Goal: Transaction & Acquisition: Purchase product/service

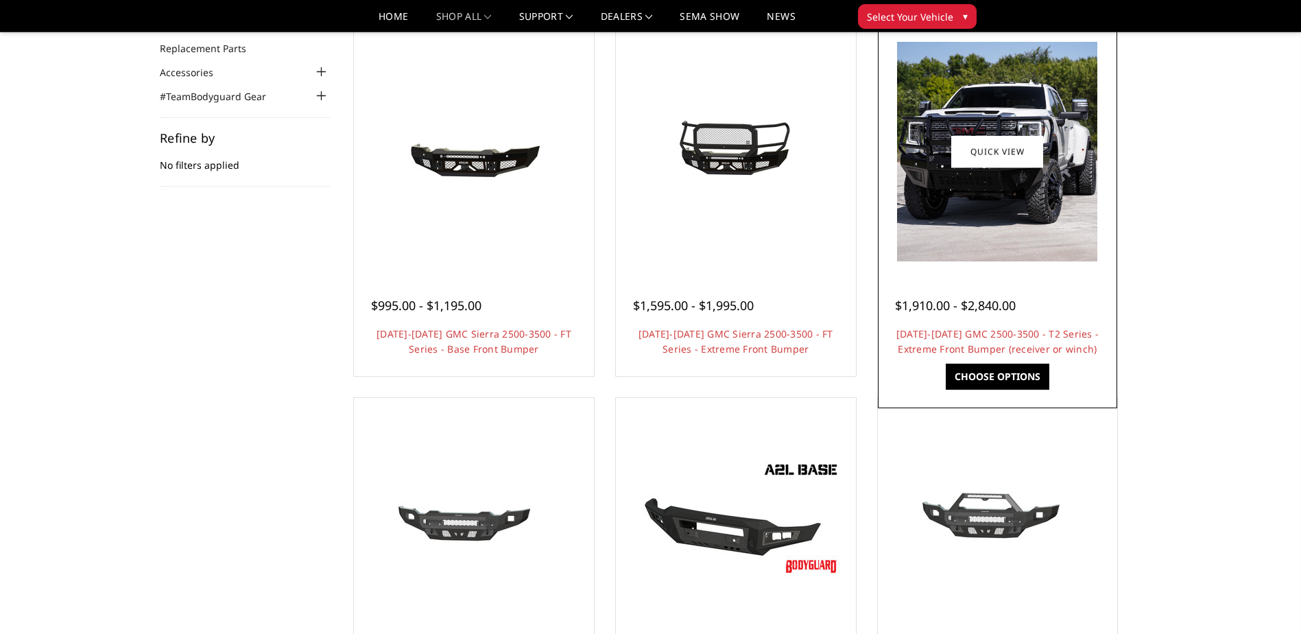
click at [963, 225] on img at bounding box center [997, 151] width 200 height 219
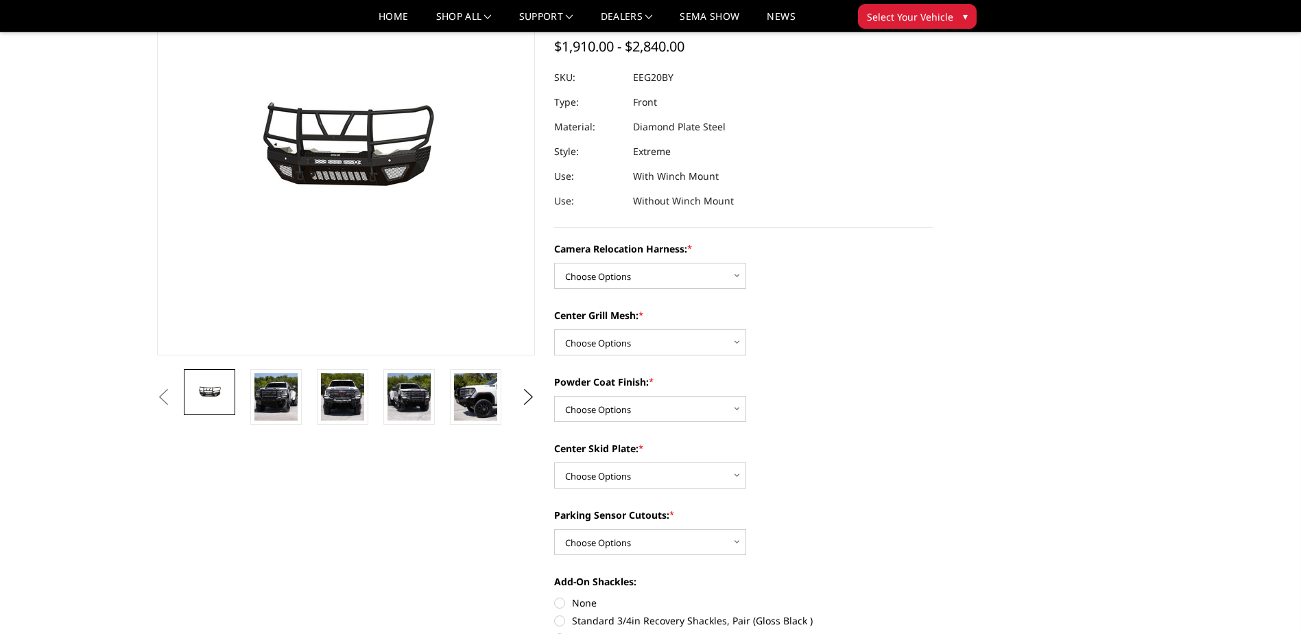
scroll to position [137, 0]
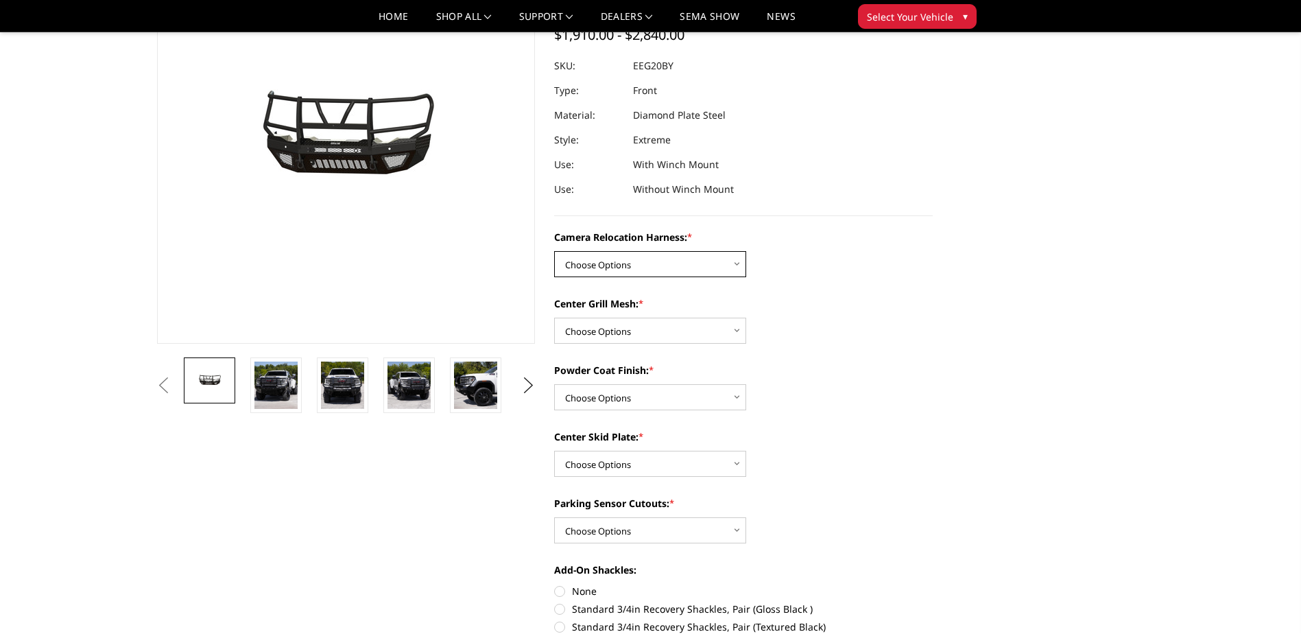
click at [599, 261] on select "Choose Options Without camera harness With camera harness" at bounding box center [650, 264] width 192 height 26
select select "3797"
click at [554, 251] on select "Choose Options Without camera harness With camera harness" at bounding box center [650, 264] width 192 height 26
click at [593, 326] on select "Choose Options Without expanded metal With expanded metal" at bounding box center [650, 331] width 192 height 26
select select "3796"
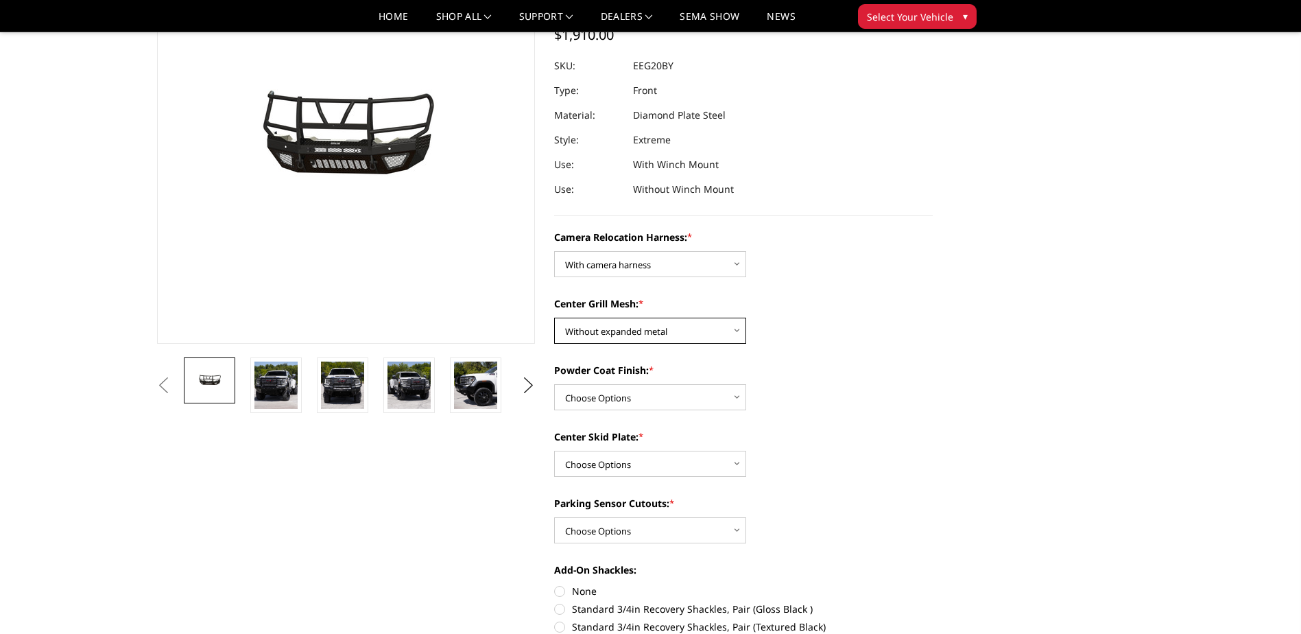
click at [554, 318] on select "Choose Options Without expanded metal With expanded metal" at bounding box center [650, 331] width 192 height 26
click at [611, 396] on select "Choose Options Textured Black Powder Coat Gloss Black Powder Coat Bare Metal" at bounding box center [650, 397] width 192 height 26
select select "3792"
click at [554, 384] on select "Choose Options Textured Black Powder Coat Gloss Black Powder Coat Bare Metal" at bounding box center [650, 397] width 192 height 26
click at [599, 464] on select "Choose Options Winch Mount Skid Plate Standard Skid Plate (included) 2" Receive…" at bounding box center [650, 464] width 192 height 26
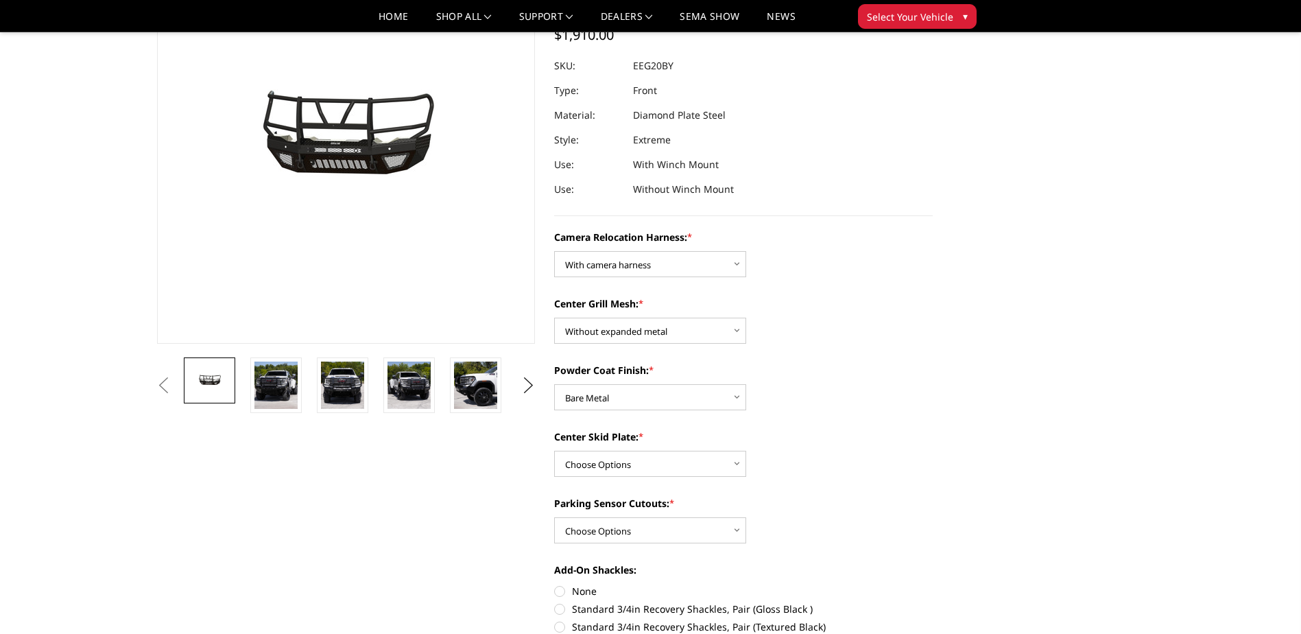
click at [848, 429] on label "Center Skid Plate: *" at bounding box center [743, 436] width 379 height 14
click at [746, 451] on select "Choose Options Winch Mount Skid Plate Standard Skid Plate (included) 2" Receive…" at bounding box center [650, 464] width 192 height 26
click at [612, 526] on select "Choose Options Yes - With Parking Sensor Cutouts" at bounding box center [650, 530] width 192 height 26
select select "3788"
click at [554, 517] on select "Choose Options Yes - With Parking Sensor Cutouts" at bounding box center [650, 530] width 192 height 26
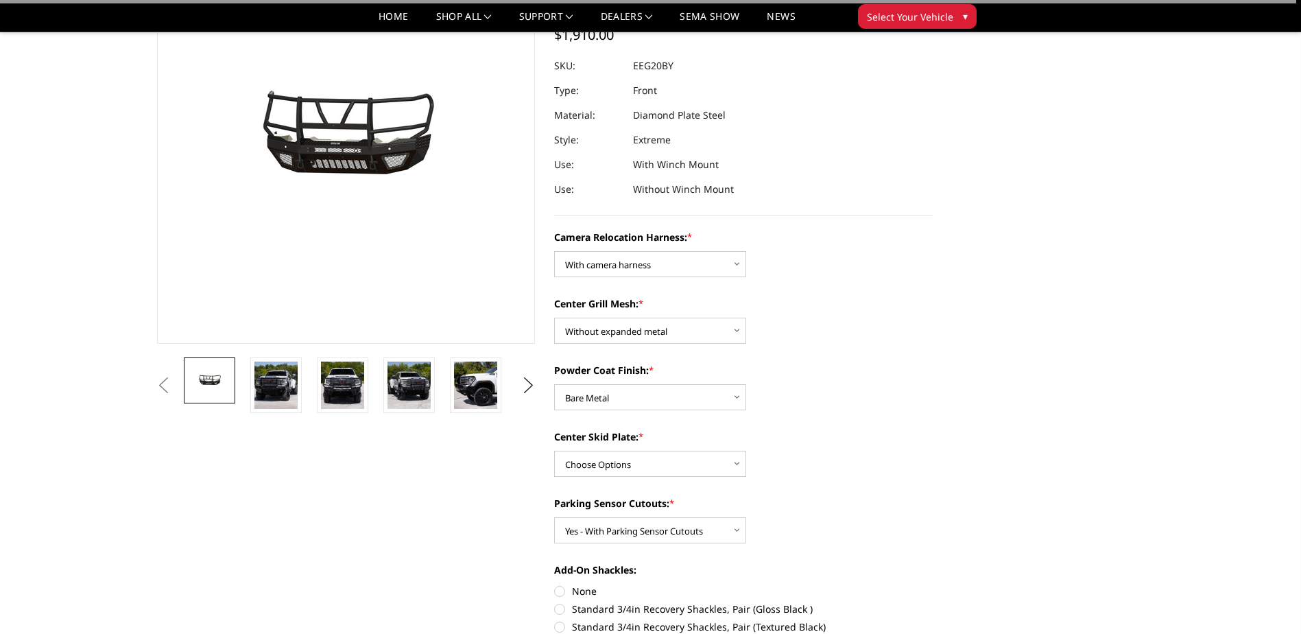
click at [804, 403] on div "Powder Coat Finish: * Choose Options Textured Black Powder Coat Gloss Black Pow…" at bounding box center [743, 386] width 379 height 47
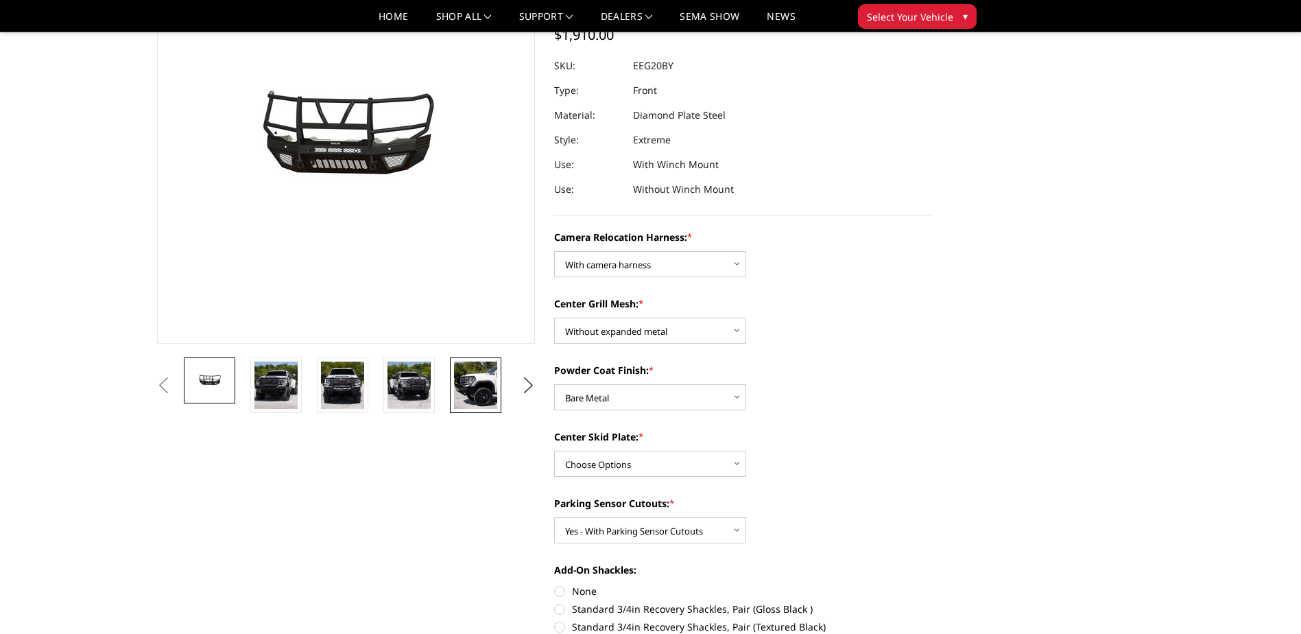
click at [486, 386] on img at bounding box center [475, 384] width 43 height 47
